Goal: Task Accomplishment & Management: Use online tool/utility

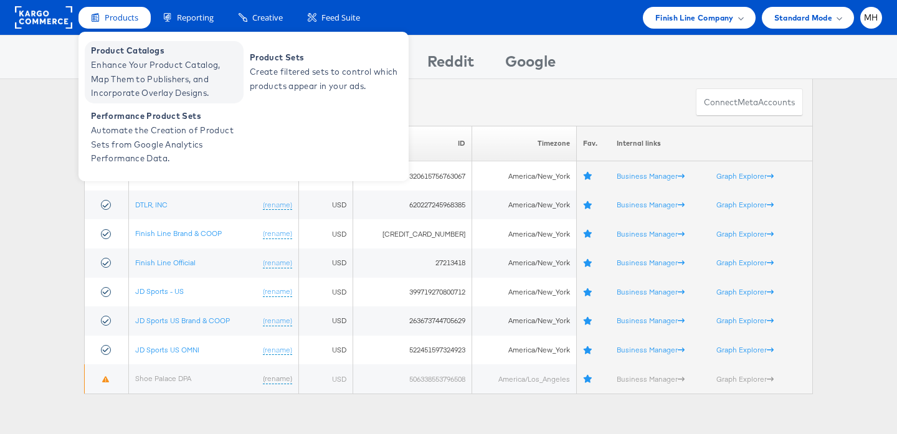
click at [132, 75] on span "Enhance Your Product Catalog, Map Them to Publishers, and Incorporate Overlay D…" at bounding box center [165, 79] width 149 height 42
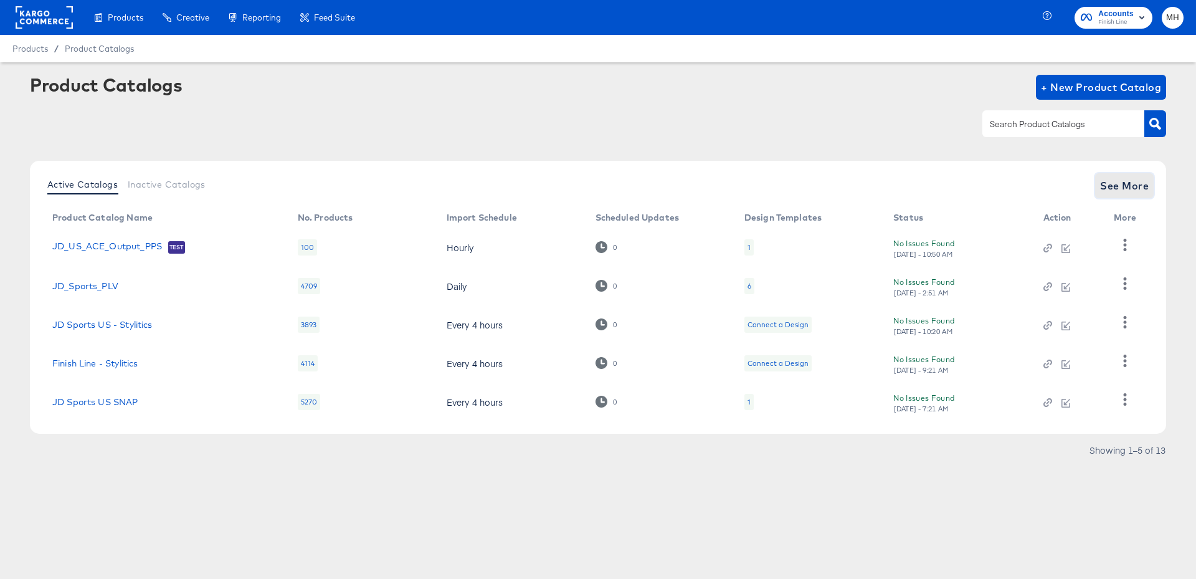
click at [1135, 194] on span "See More" at bounding box center [1124, 185] width 49 height 17
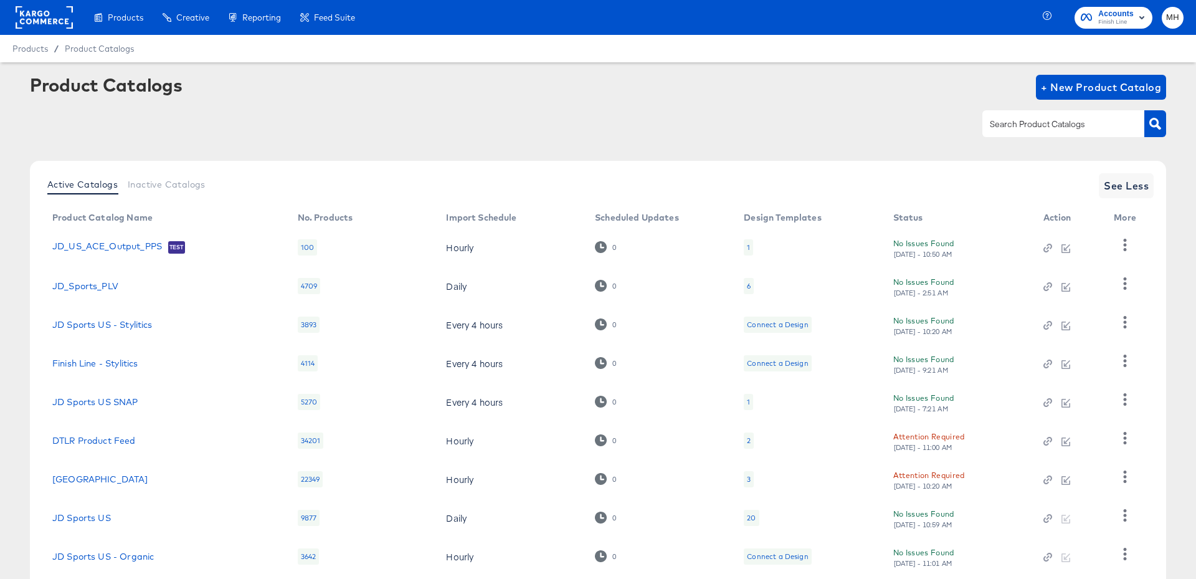
scroll to position [117, 0]
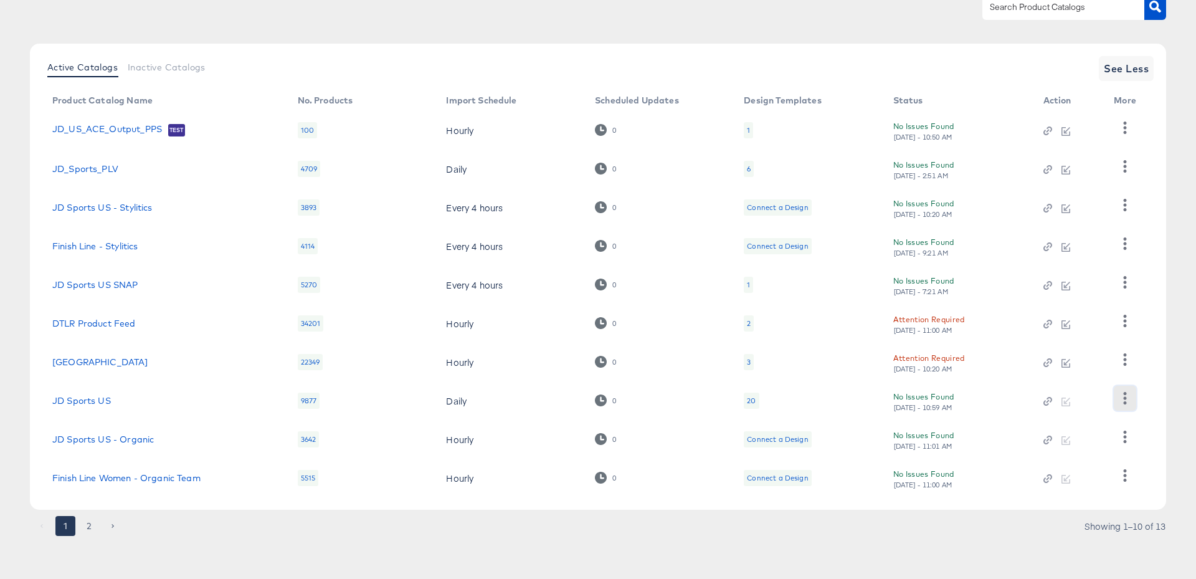
click at [1125, 398] on icon "button" at bounding box center [1124, 398] width 3 height 12
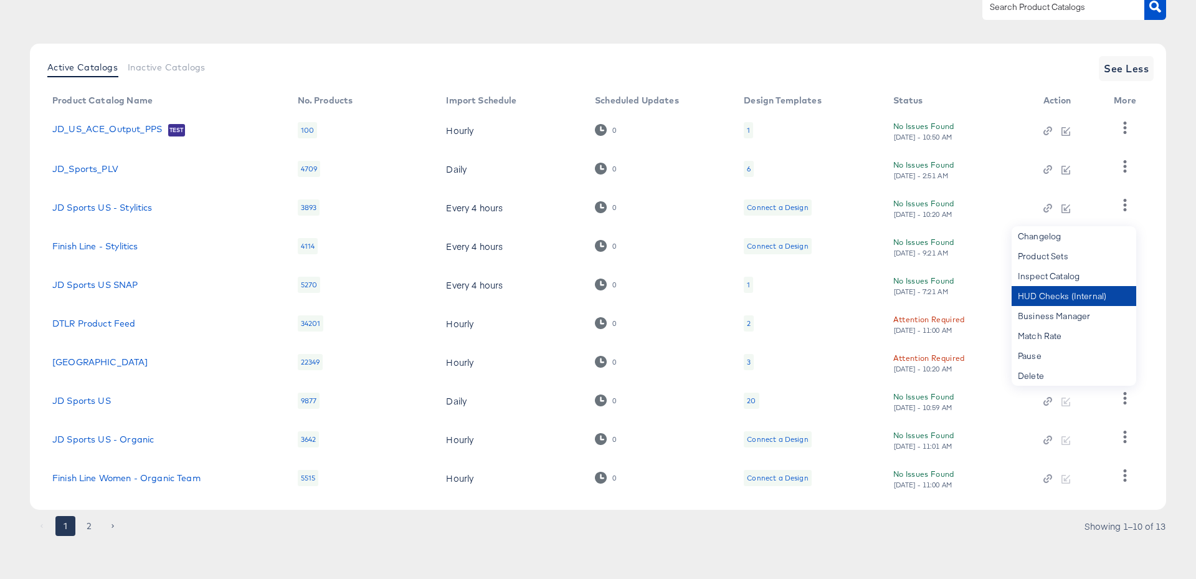
click at [1041, 295] on div "HUD Checks (Internal)" at bounding box center [1073, 296] width 125 height 20
click at [749, 400] on div "20" at bounding box center [751, 400] width 9 height 10
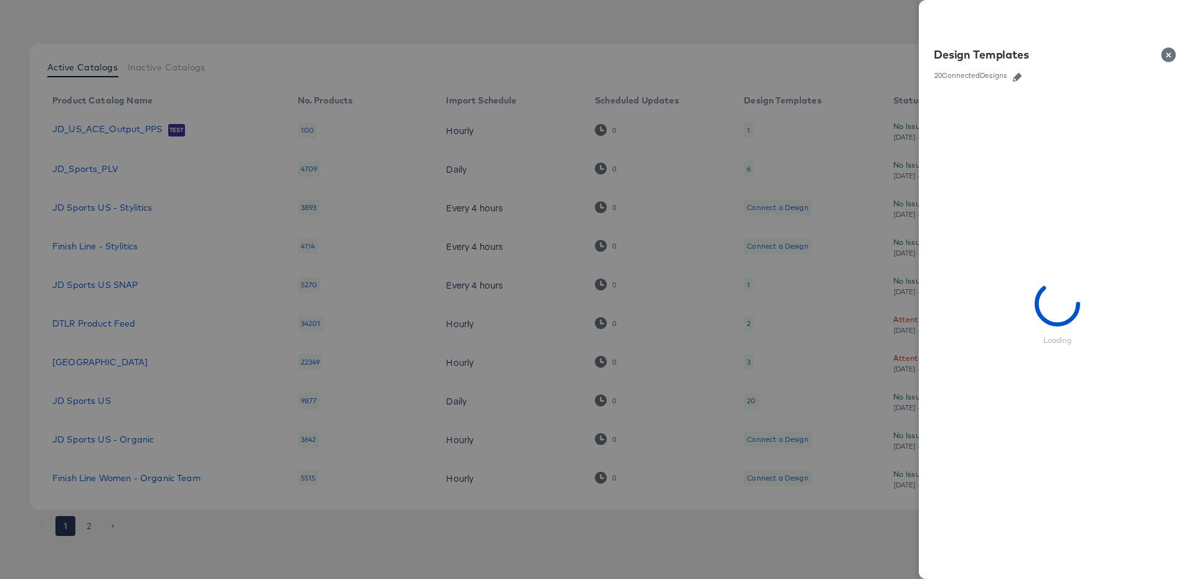
click at [1015, 80] on icon "button" at bounding box center [1017, 77] width 9 height 9
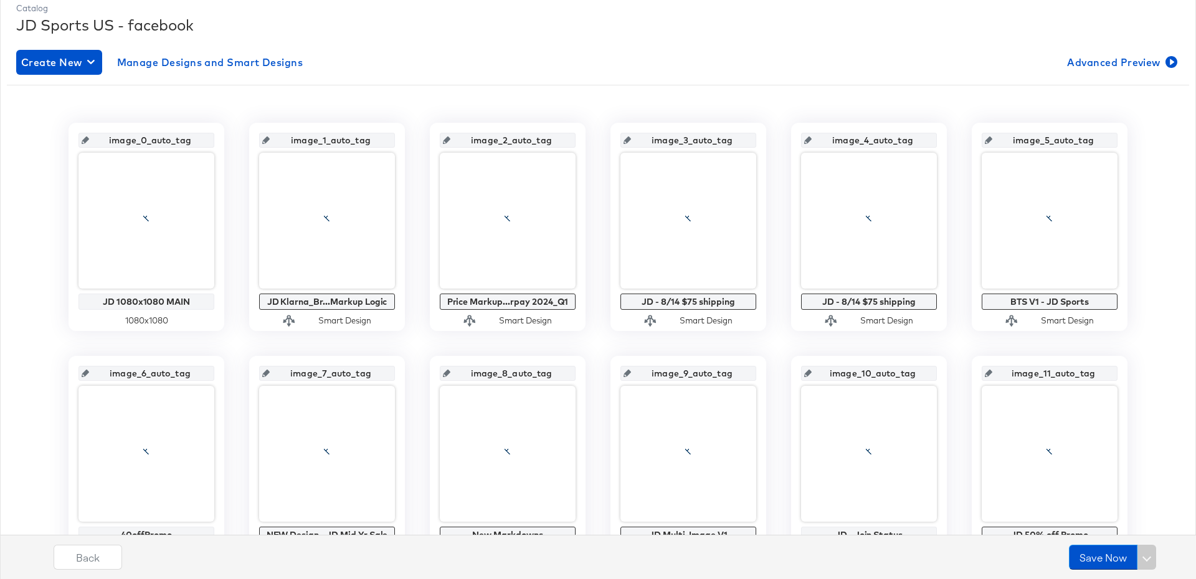
scroll to position [174, 0]
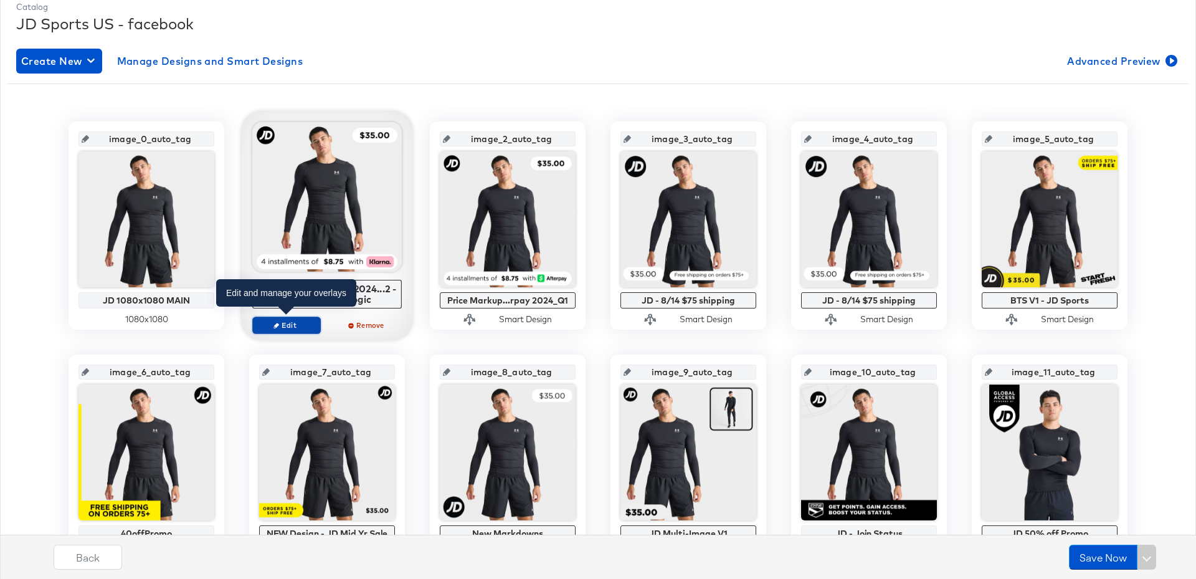
click at [285, 320] on span "Edit" at bounding box center [286, 324] width 57 height 9
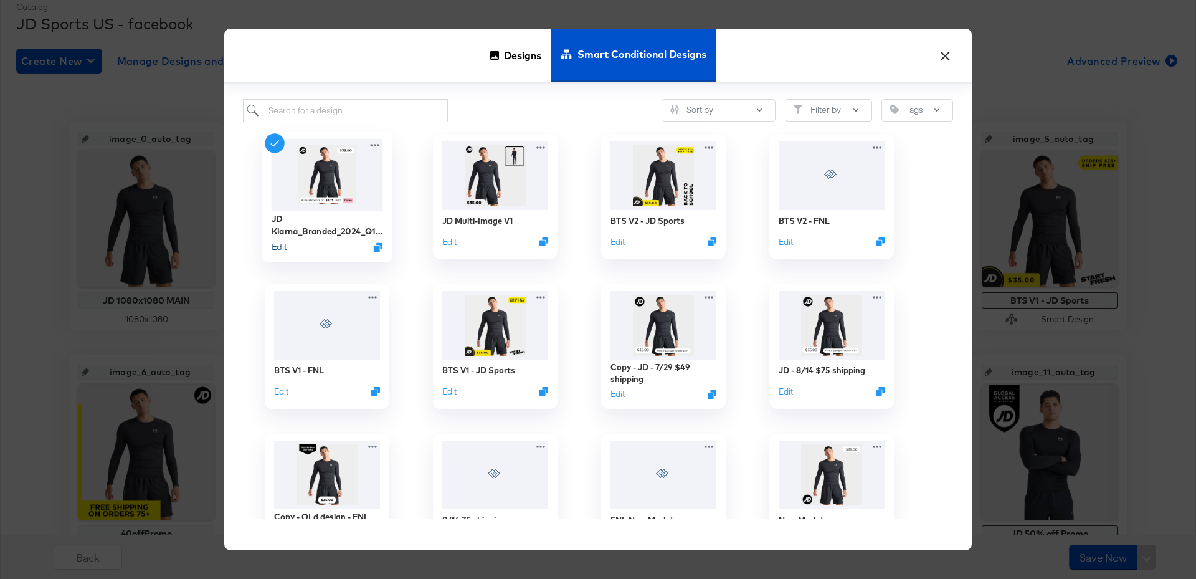
click at [280, 246] on button "Edit" at bounding box center [279, 247] width 15 height 12
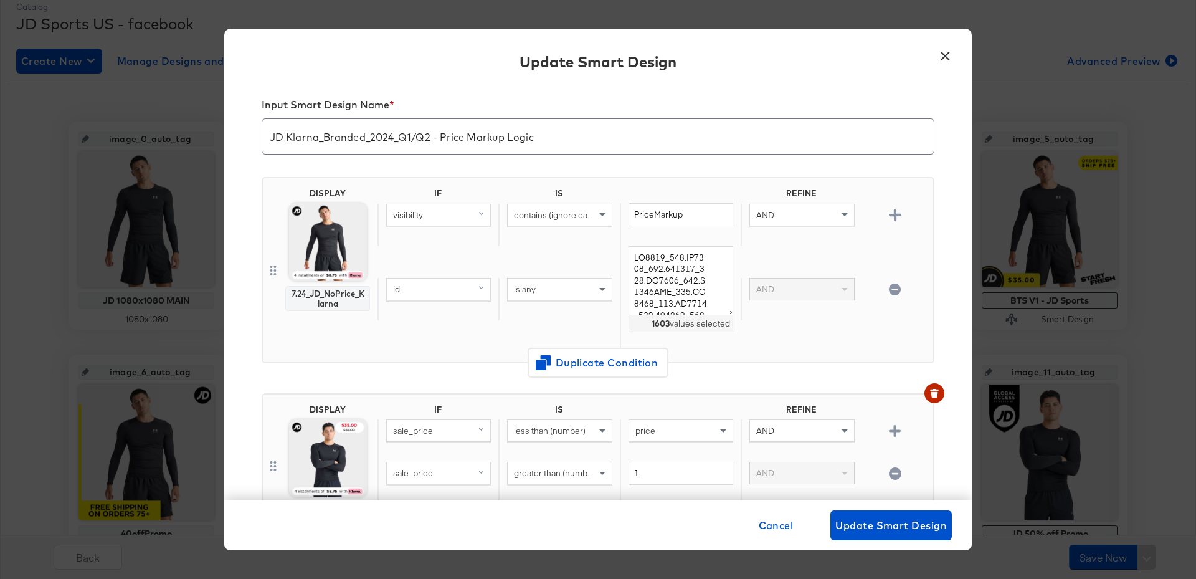
scroll to position [0, 0]
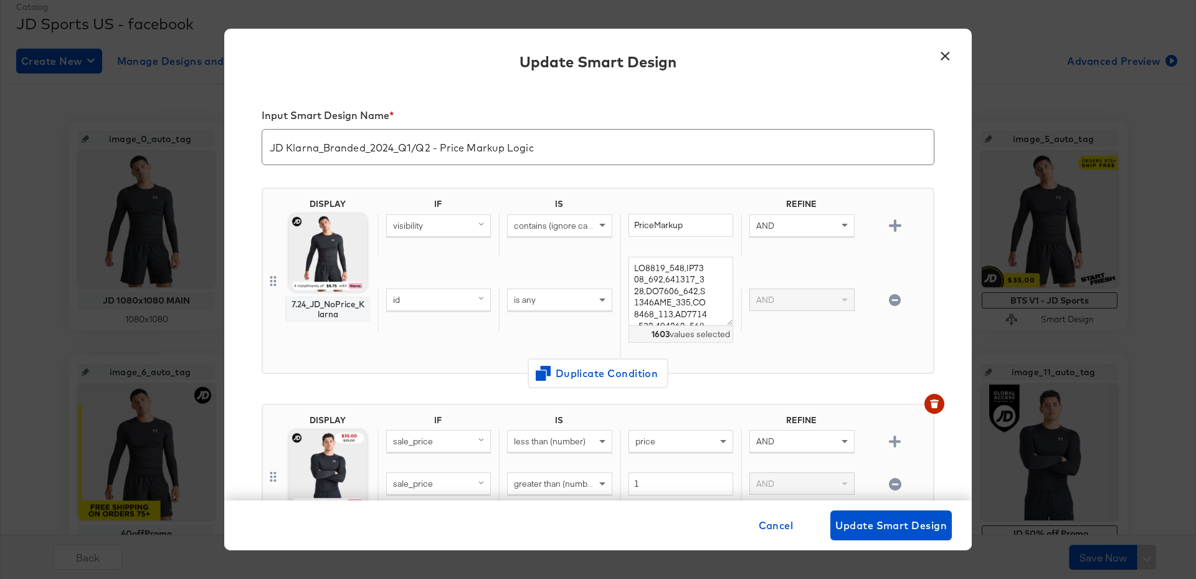
click at [940, 56] on button "×" at bounding box center [944, 52] width 22 height 22
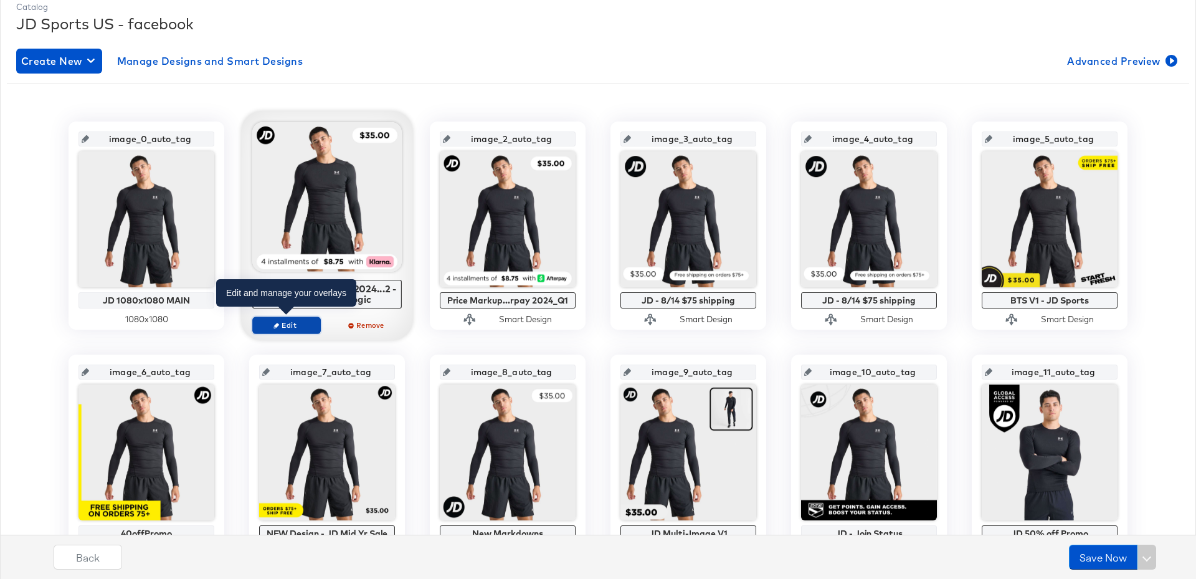
click at [295, 321] on span "Edit" at bounding box center [286, 324] width 57 height 9
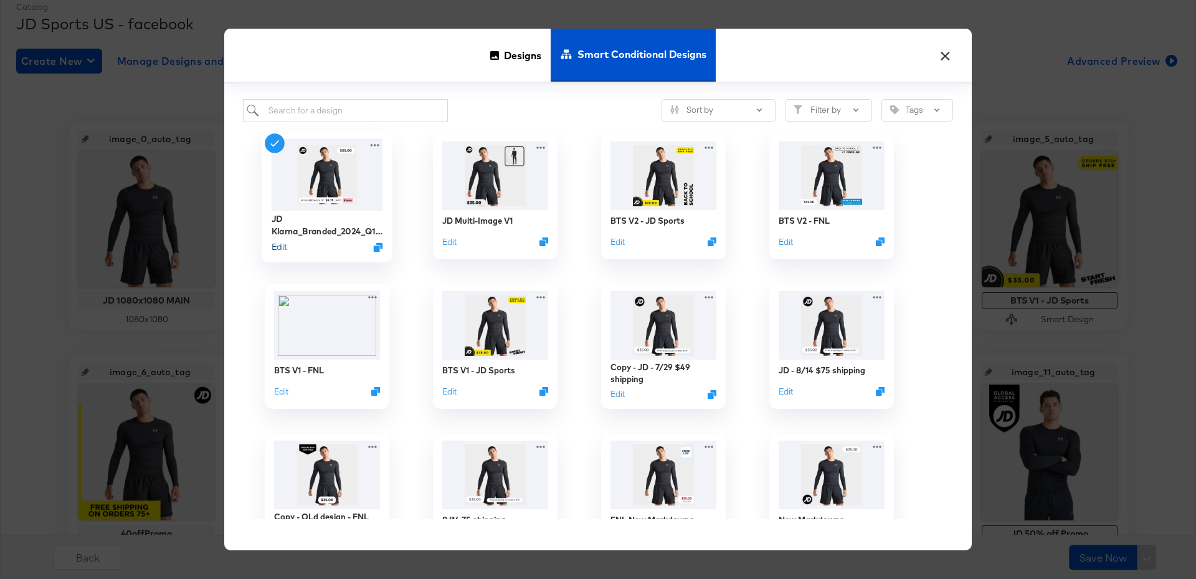
click at [276, 244] on button "Edit" at bounding box center [279, 247] width 15 height 12
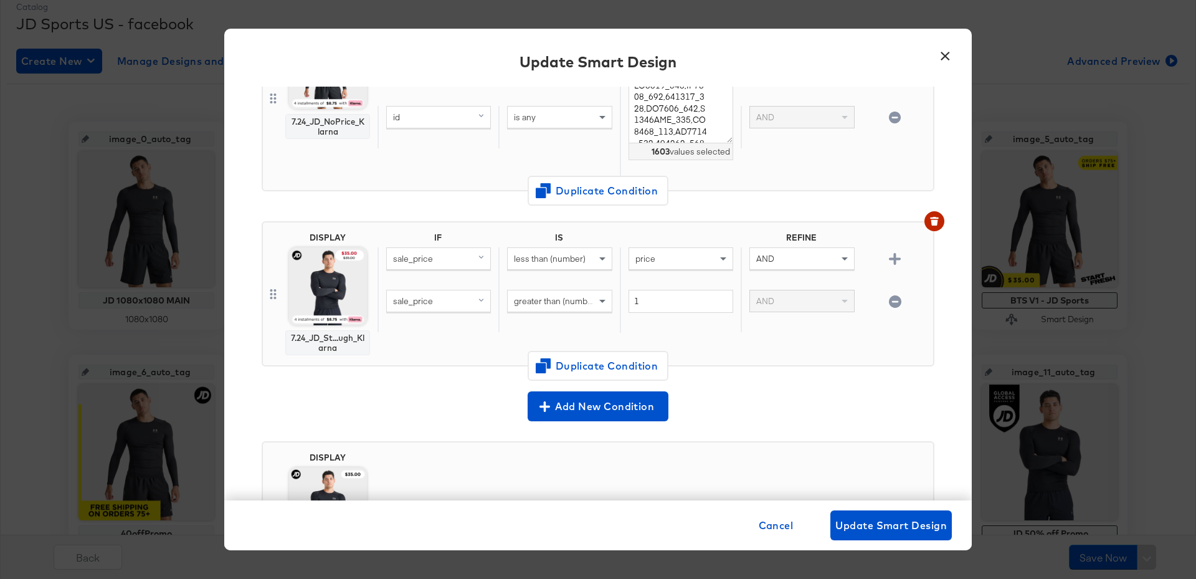
scroll to position [234, 0]
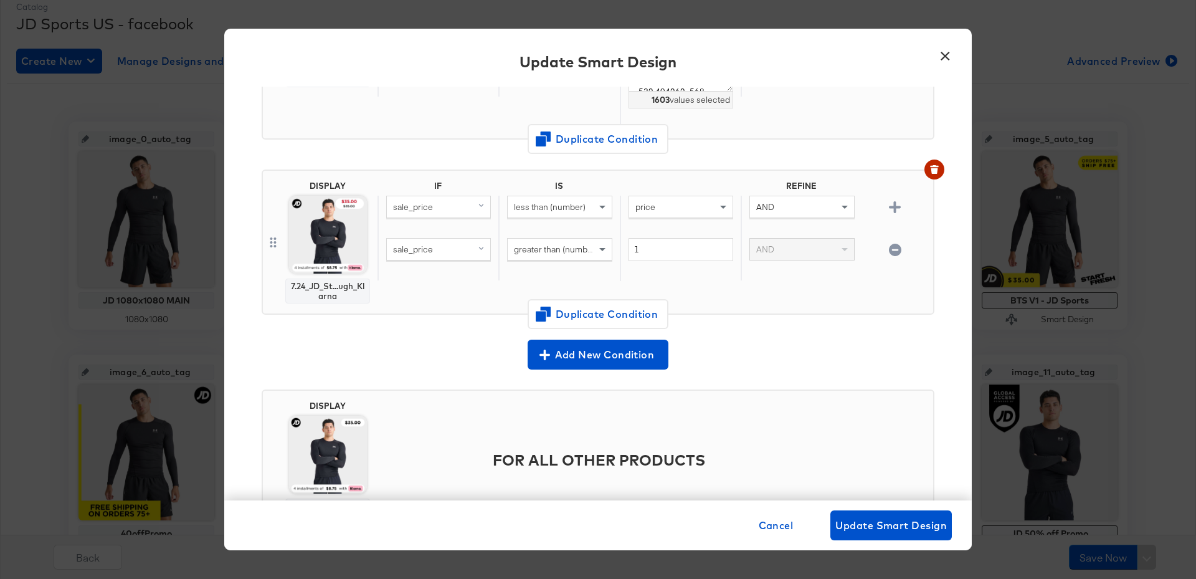
click at [942, 57] on button "×" at bounding box center [944, 52] width 22 height 22
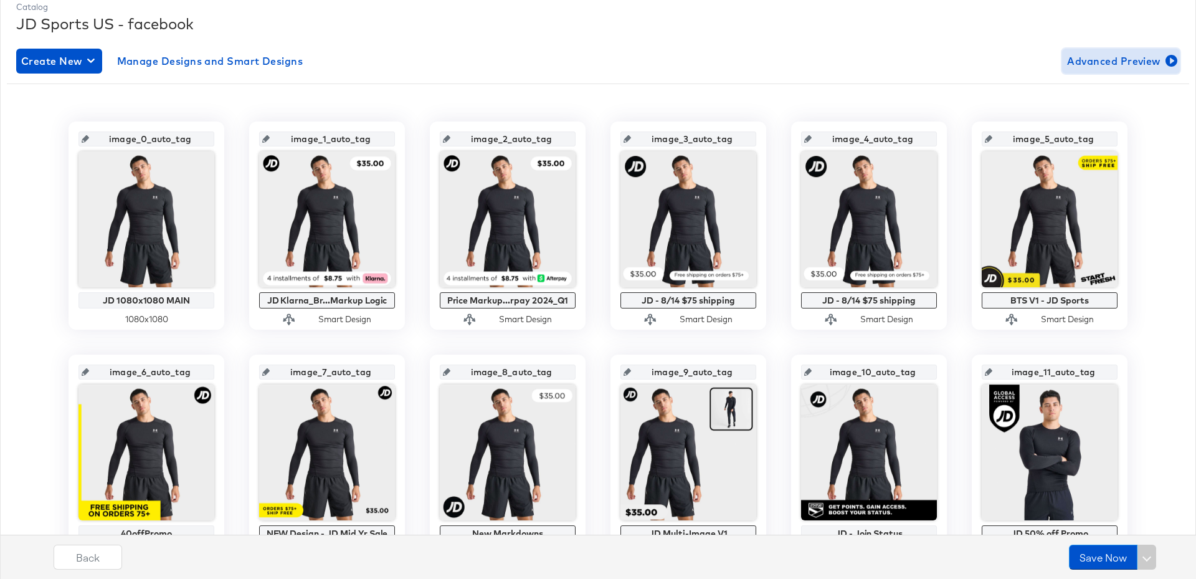
click at [1141, 59] on span "Advanced Preview" at bounding box center [1121, 60] width 108 height 17
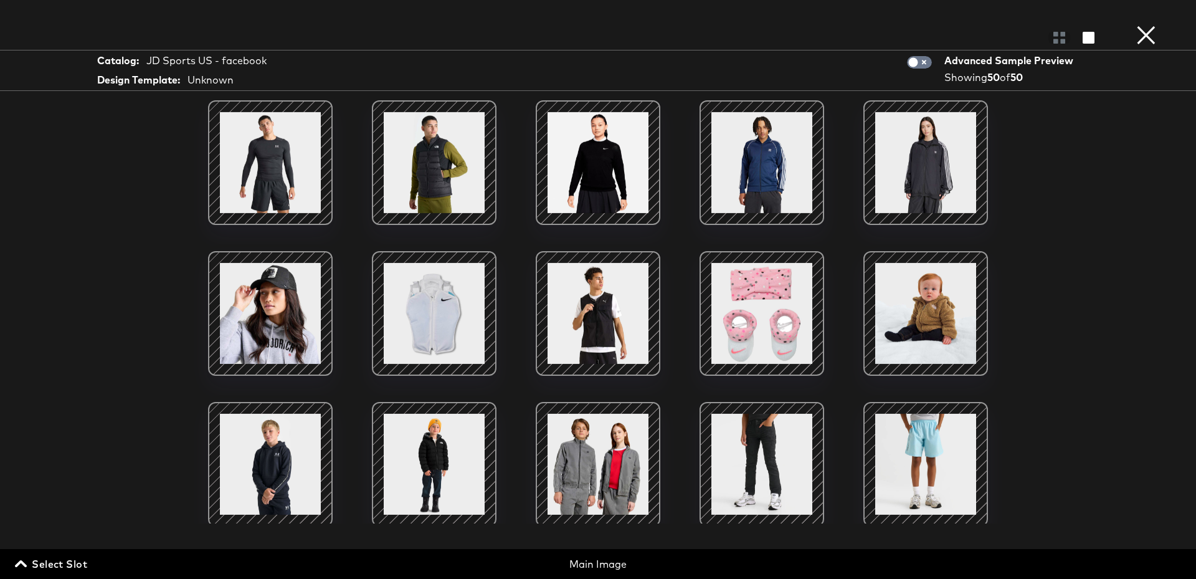
click at [65, 563] on span "Select Slot" at bounding box center [52, 563] width 70 height 17
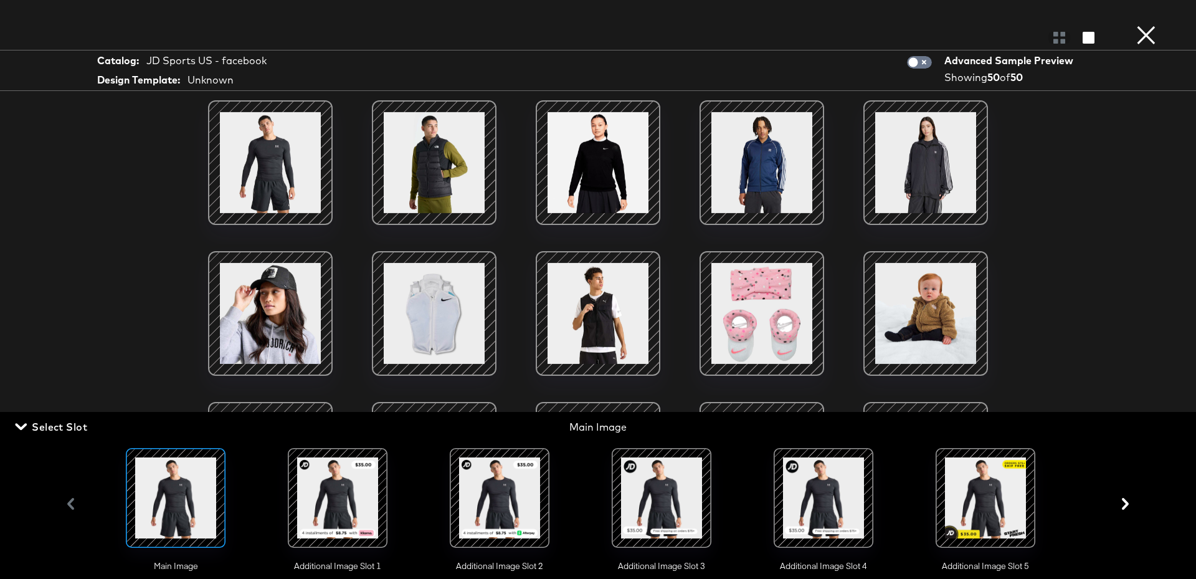
click at [338, 504] on div at bounding box center [337, 497] width 85 height 85
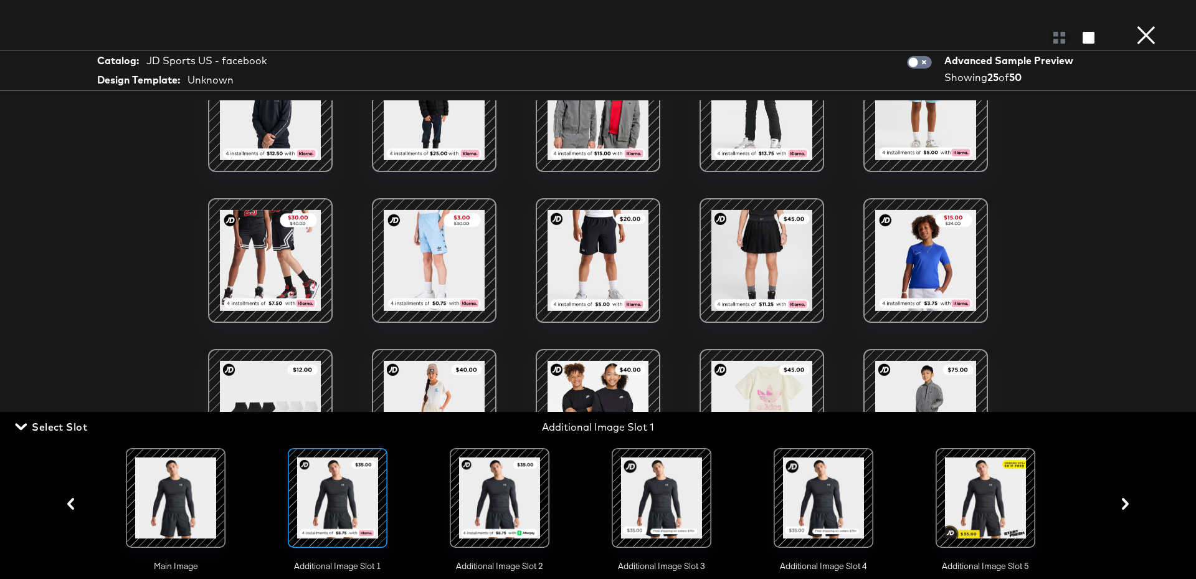
scroll to position [355, 0]
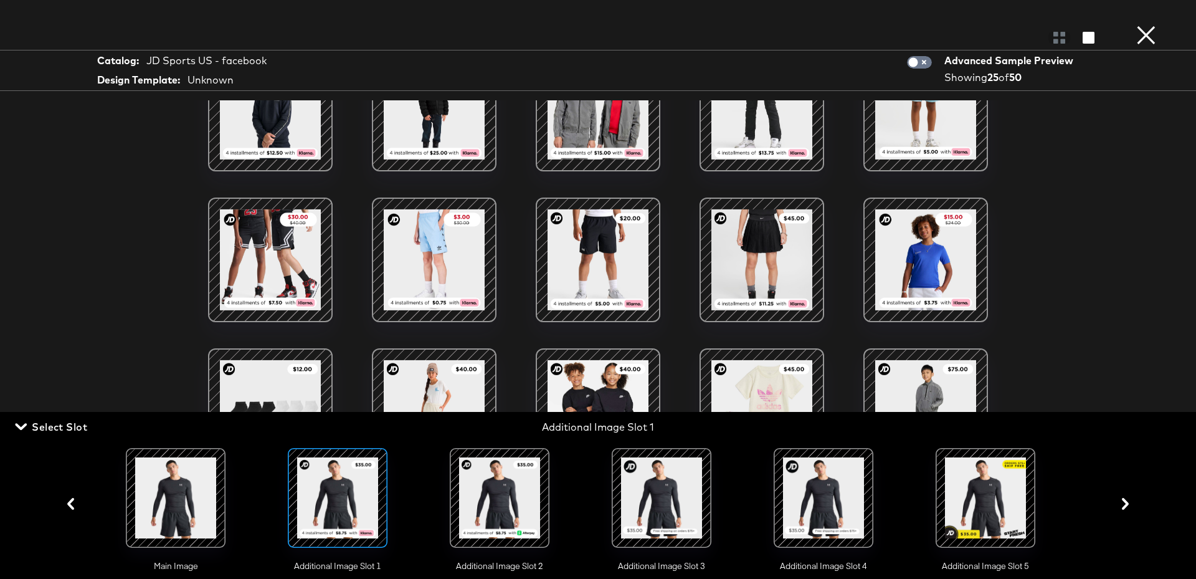
click at [1148, 25] on button "×" at bounding box center [1145, 12] width 25 height 25
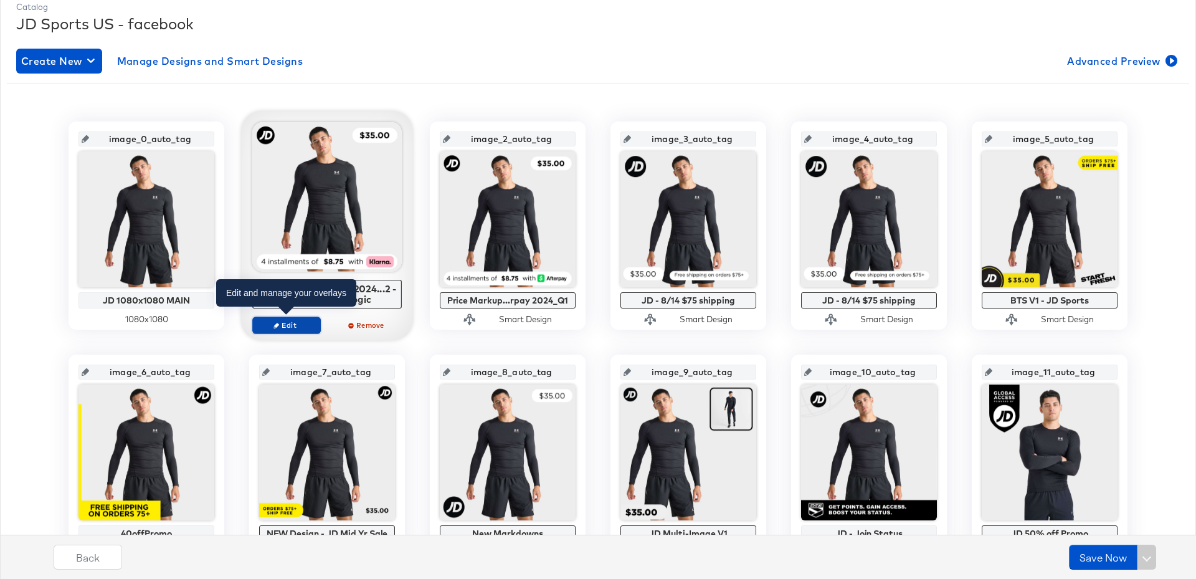
click at [291, 325] on span "Edit" at bounding box center [286, 324] width 57 height 9
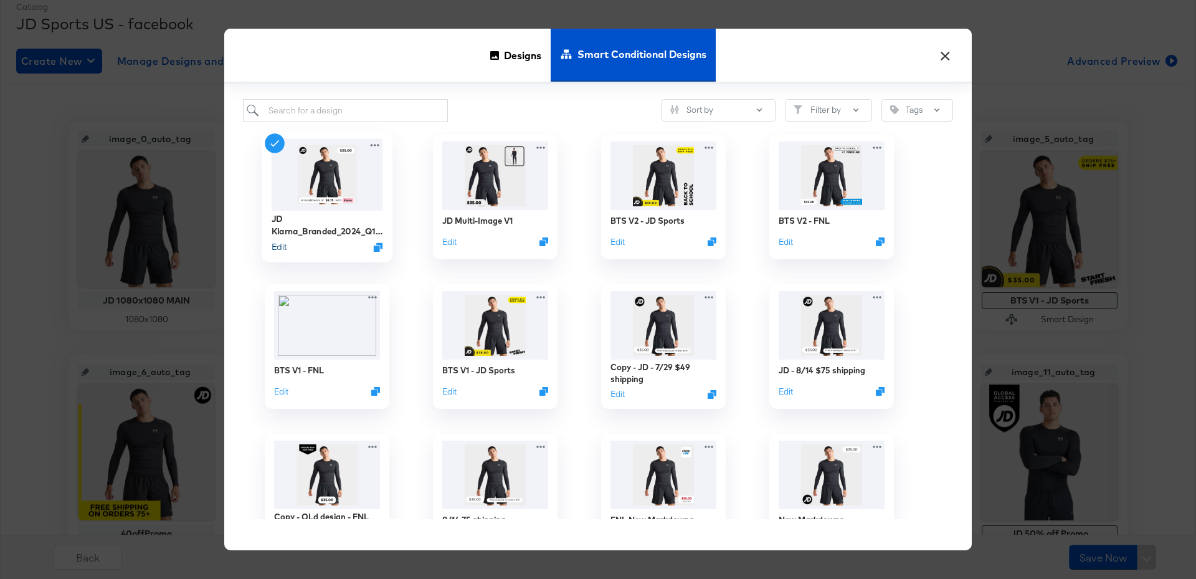
click at [275, 248] on button "Edit" at bounding box center [279, 247] width 15 height 12
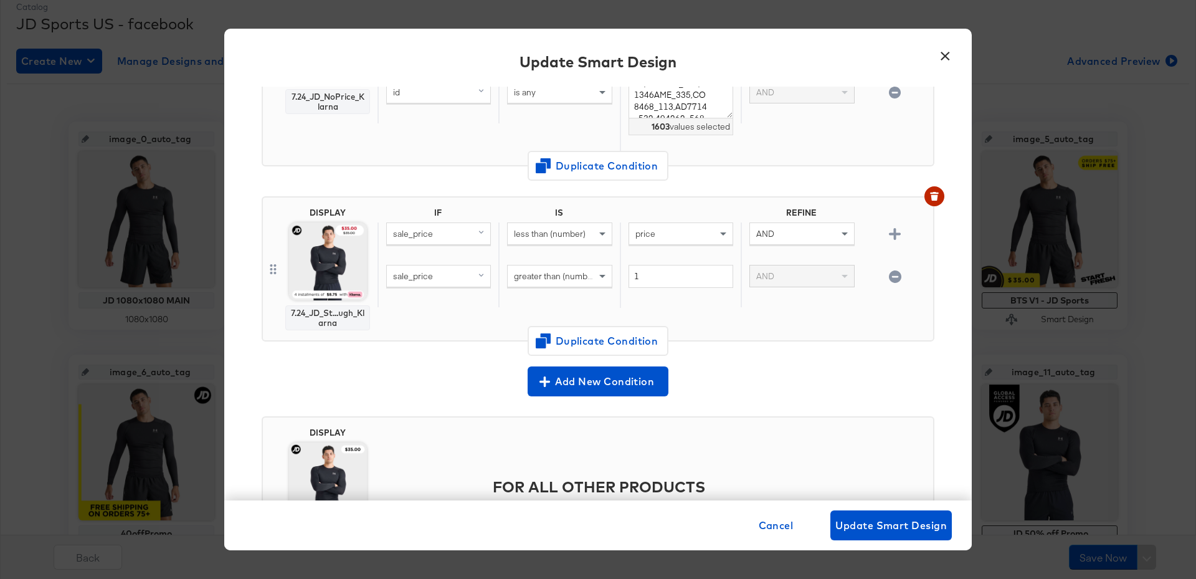
scroll to position [299, 0]
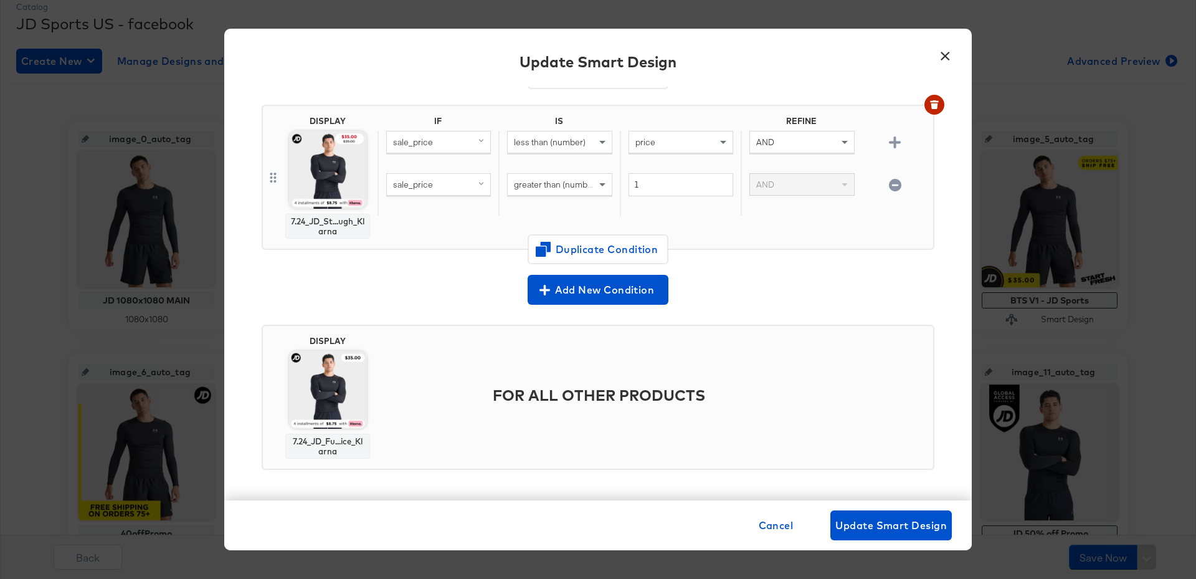
click at [943, 50] on button "×" at bounding box center [944, 52] width 22 height 22
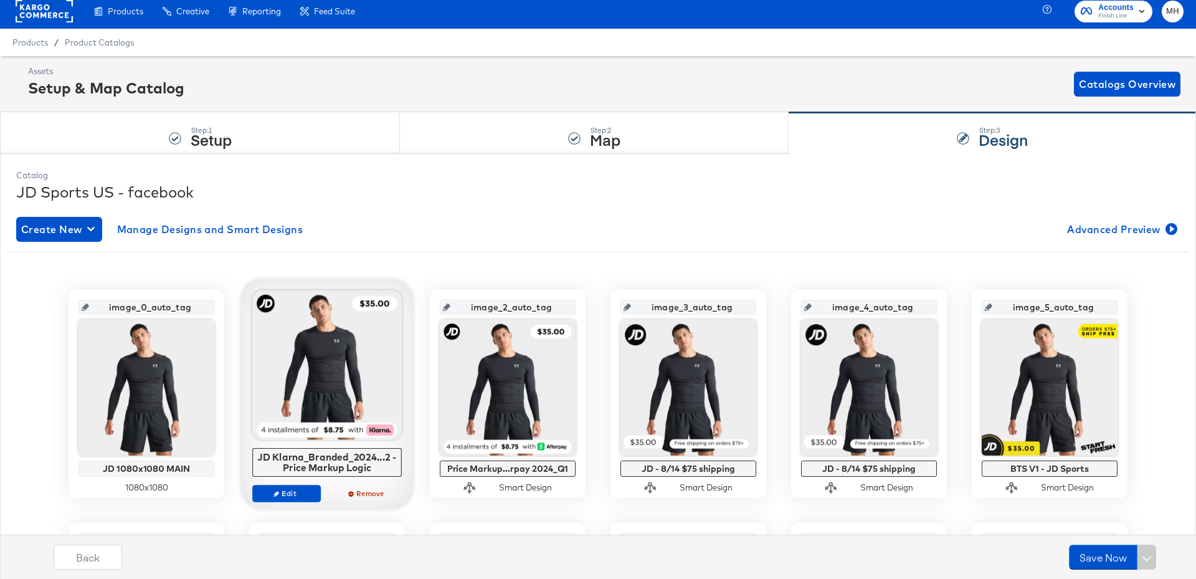
scroll to position [0, 0]
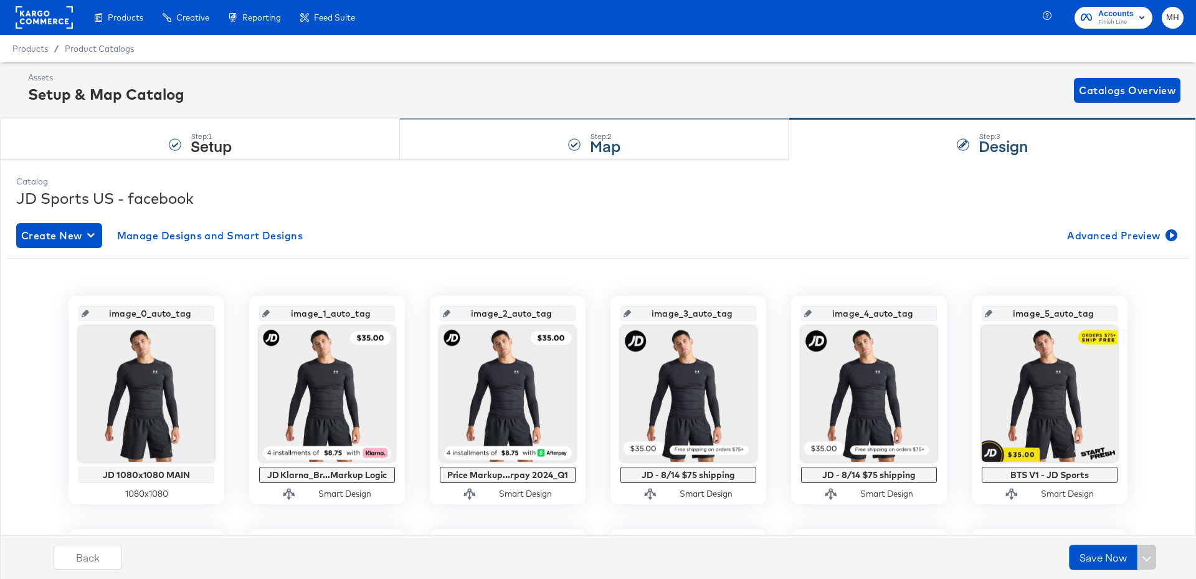
click at [470, 133] on div "Step: 2 Map" at bounding box center [594, 139] width 389 height 41
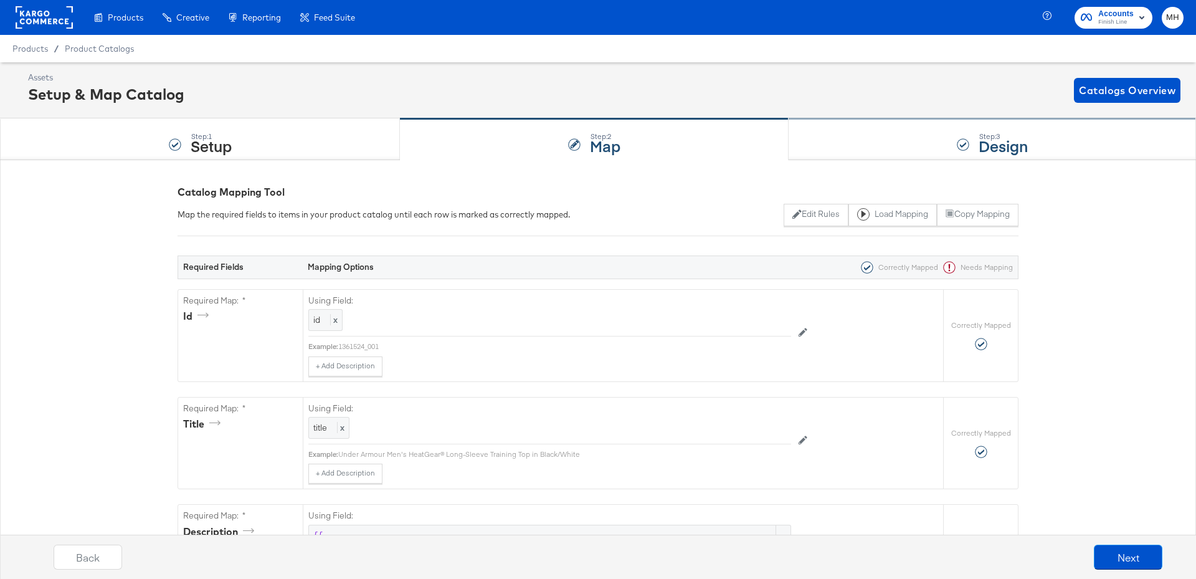
click at [942, 134] on div "Step: 3 Design" at bounding box center [991, 139] width 407 height 41
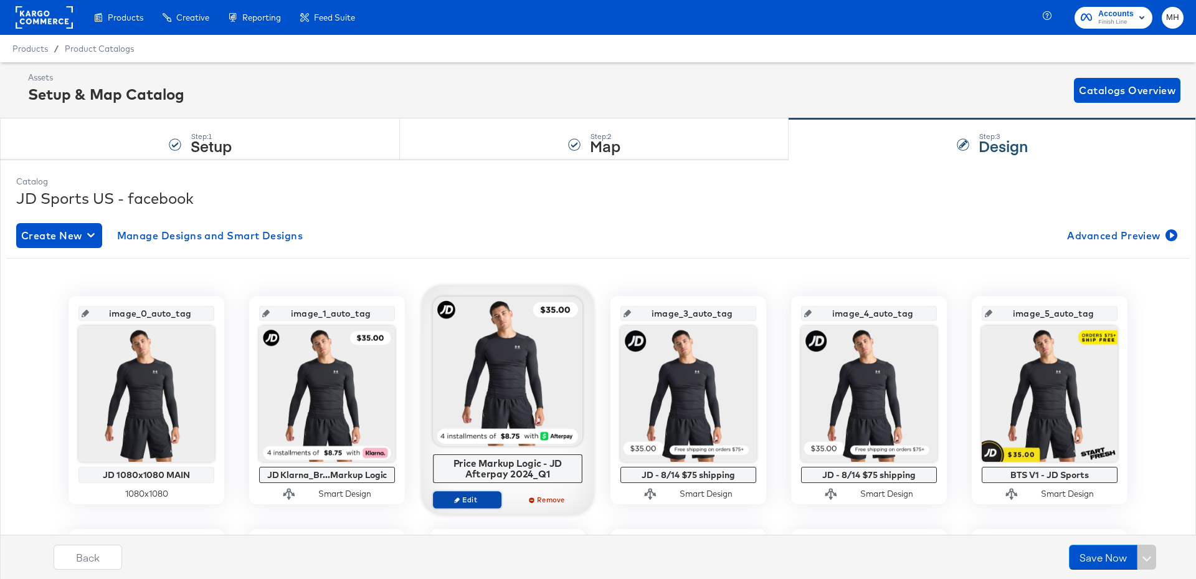
click at [465, 499] on span "Edit" at bounding box center [466, 498] width 57 height 9
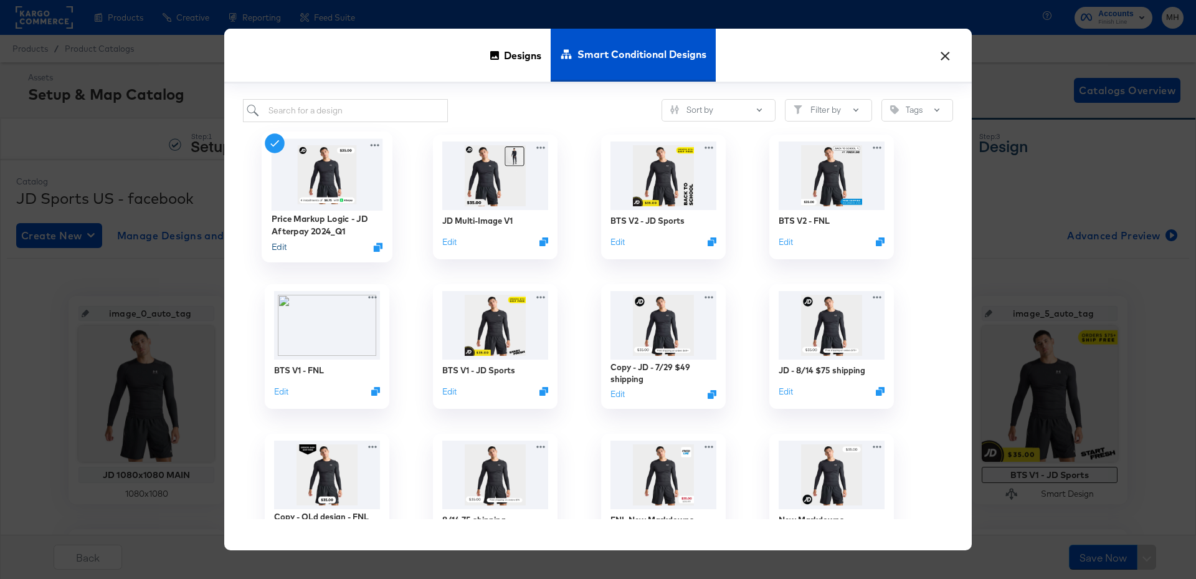
click at [278, 248] on button "Edit" at bounding box center [279, 247] width 15 height 12
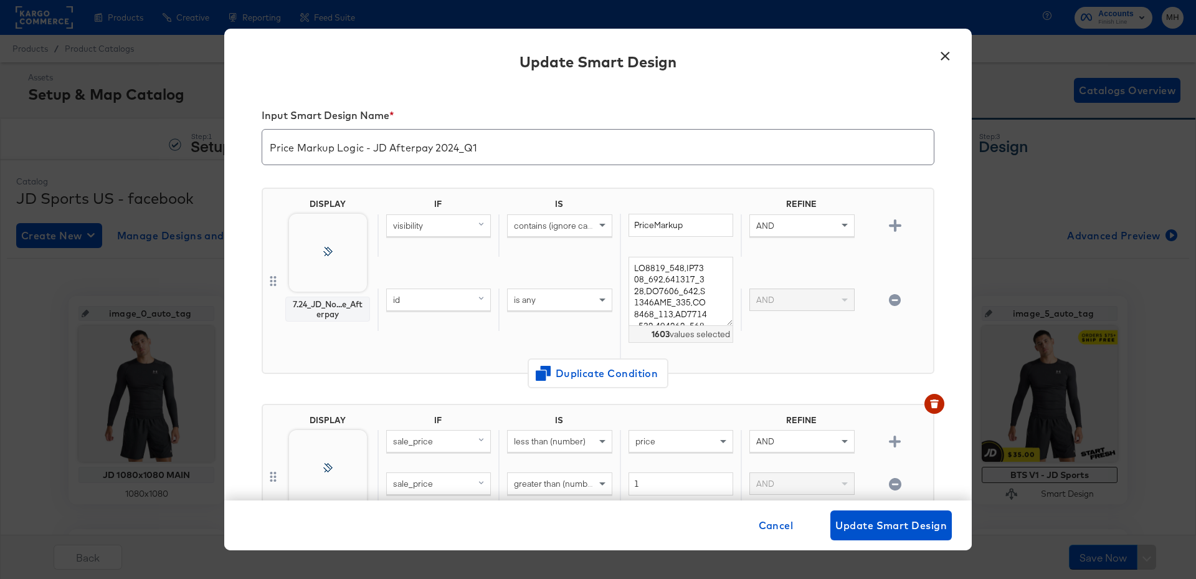
scroll to position [201, 0]
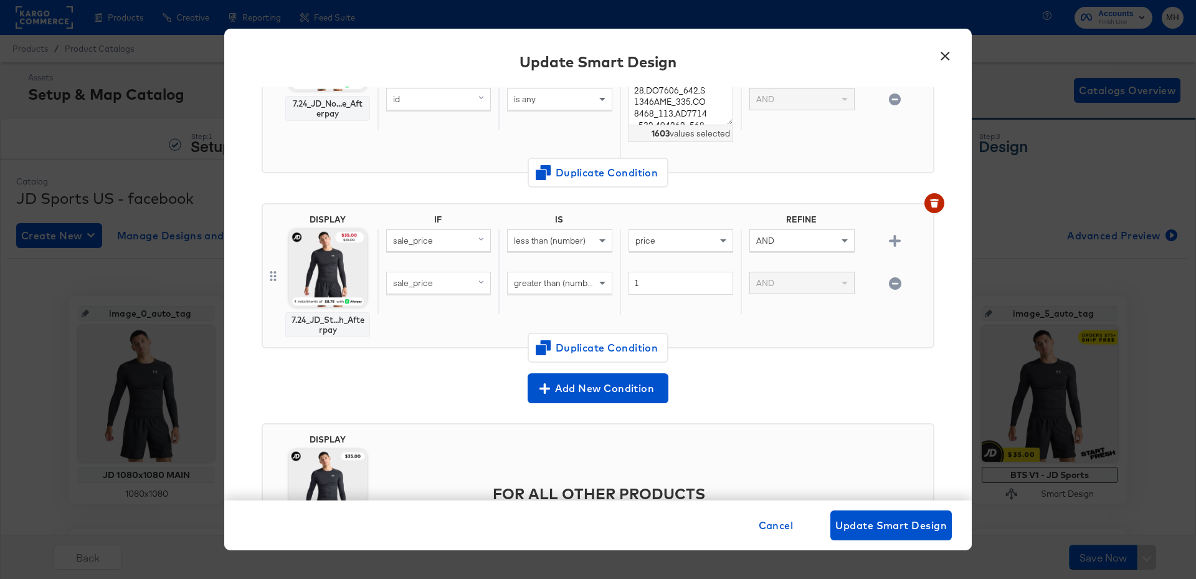
click at [943, 54] on button "×" at bounding box center [944, 52] width 22 height 22
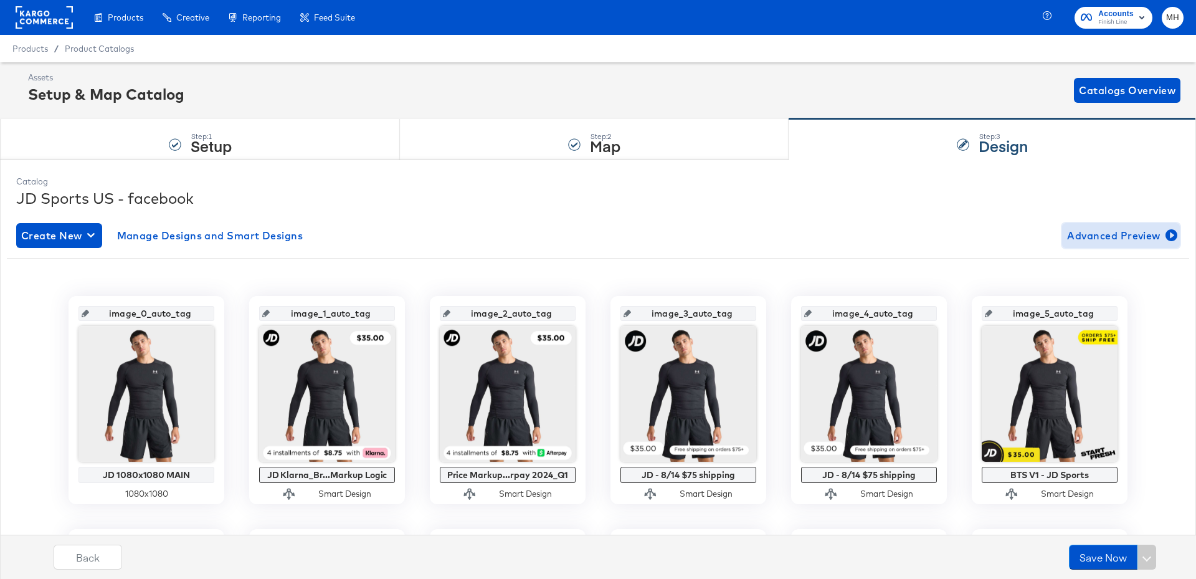
click at [1112, 234] on span "Advanced Preview" at bounding box center [1121, 235] width 108 height 17
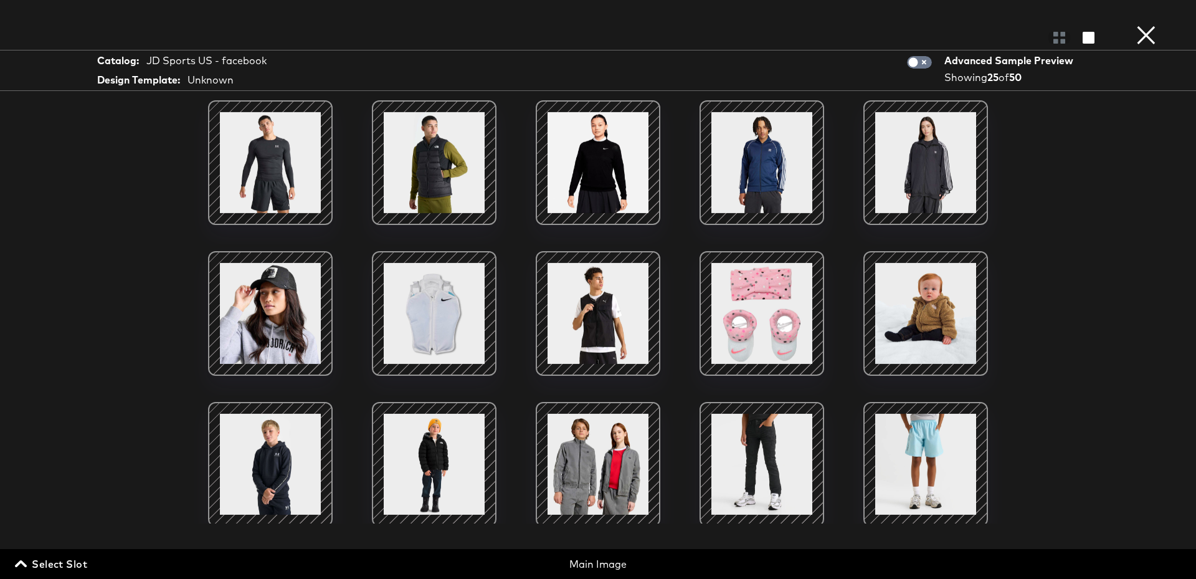
click at [60, 565] on span "Select Slot" at bounding box center [52, 563] width 70 height 17
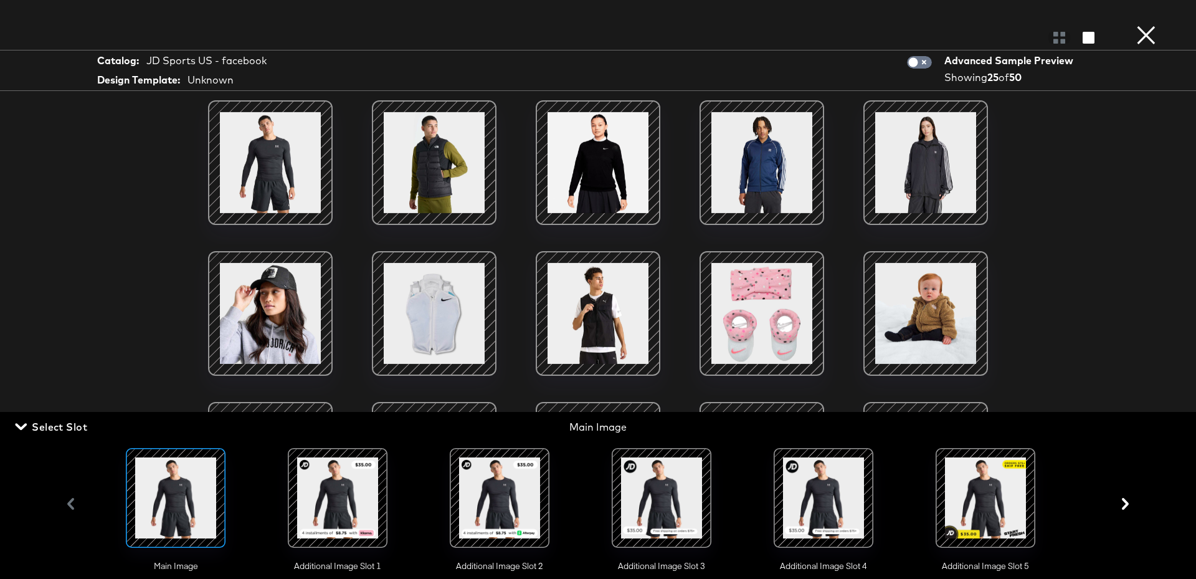
click at [482, 509] on div at bounding box center [499, 497] width 85 height 85
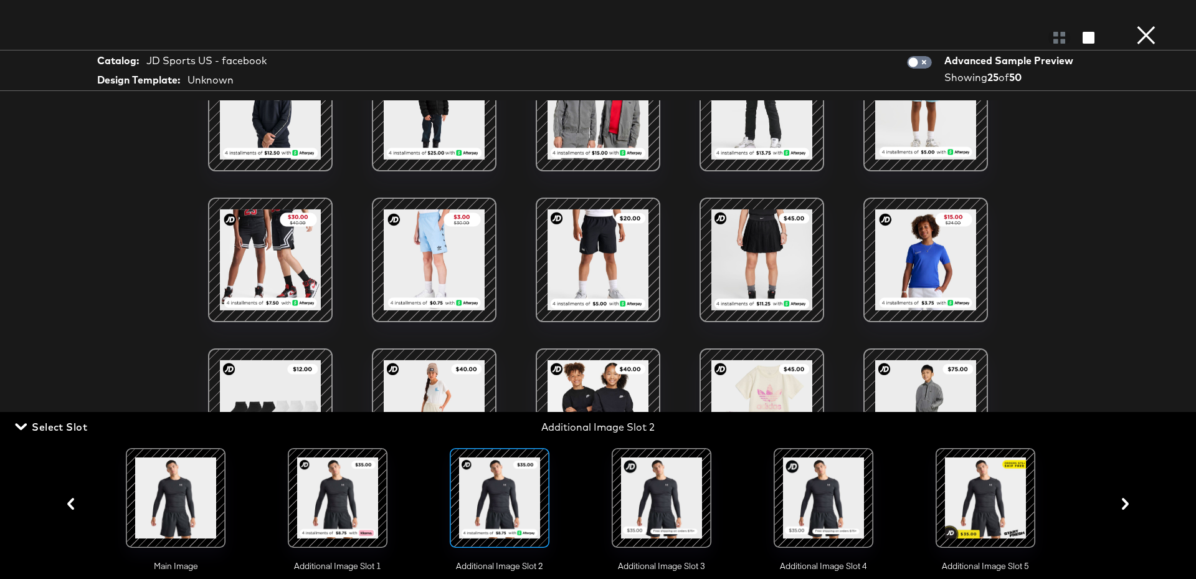
scroll to position [713, 0]
click at [26, 428] on icon "button" at bounding box center [21, 426] width 12 height 12
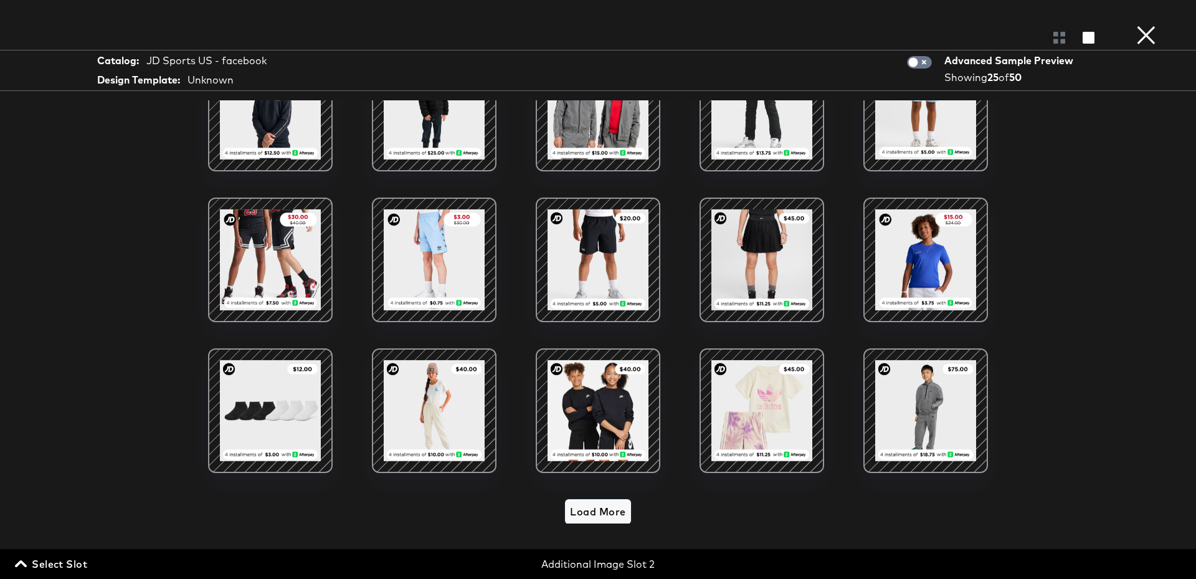
click at [599, 512] on span "Load More" at bounding box center [597, 511] width 55 height 17
click at [611, 510] on span "Load More" at bounding box center [597, 511] width 55 height 17
click at [594, 506] on span "Load More" at bounding box center [597, 511] width 55 height 17
click at [593, 504] on span "Load More" at bounding box center [597, 511] width 55 height 17
click at [593, 510] on span "Load More" at bounding box center [597, 511] width 55 height 17
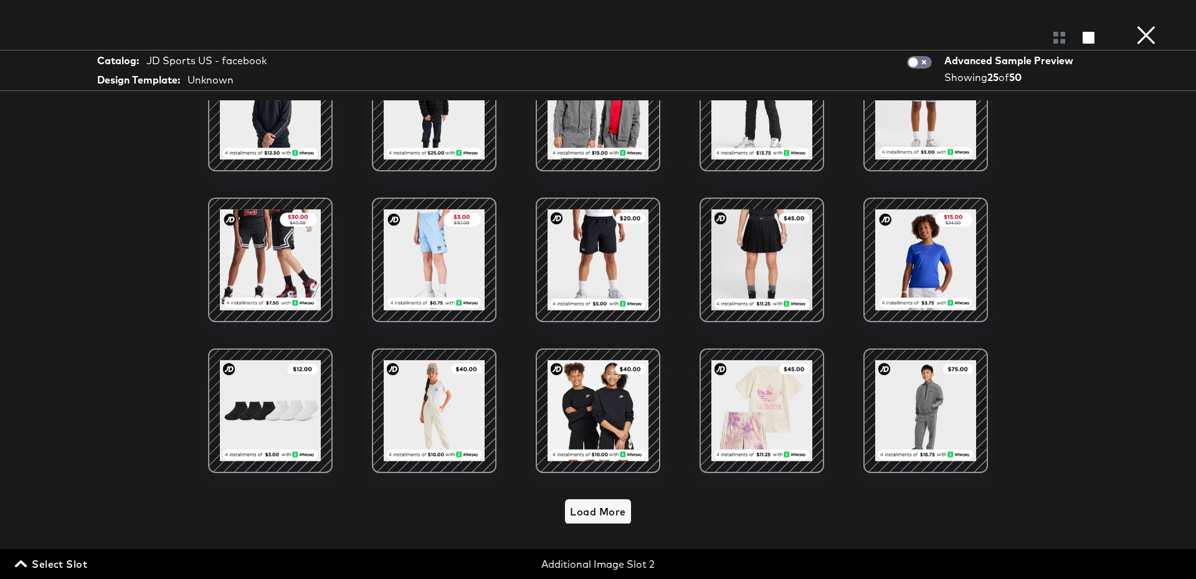
click at [593, 510] on span "Load More" at bounding box center [597, 511] width 55 height 17
click at [594, 517] on span "Load More" at bounding box center [597, 511] width 55 height 17
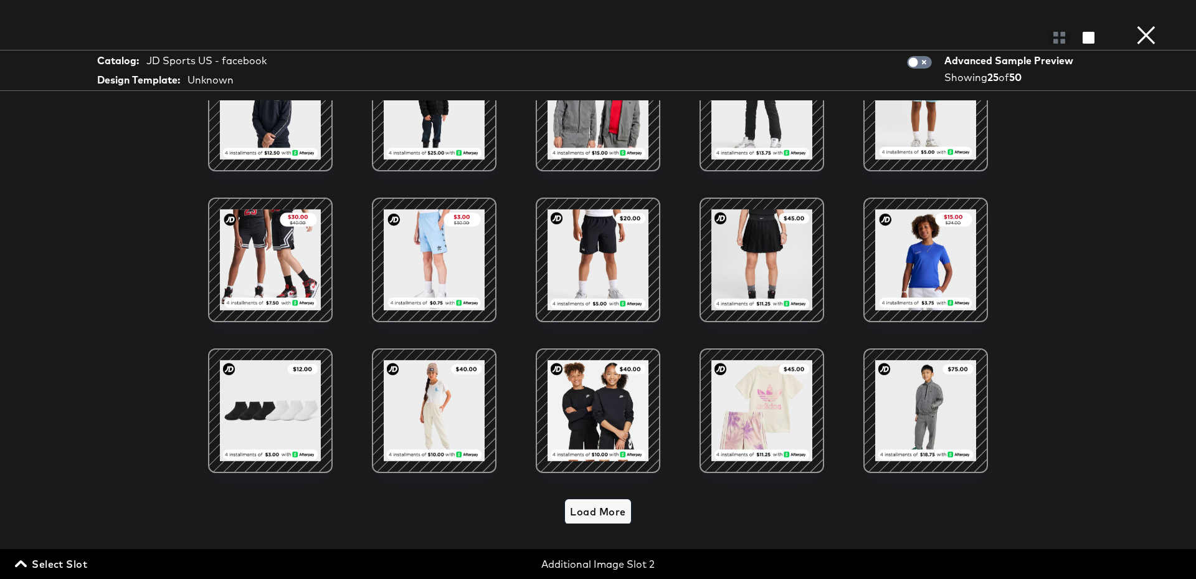
click at [594, 517] on span "Load More" at bounding box center [597, 511] width 55 height 17
